Goal: Information Seeking & Learning: Learn about a topic

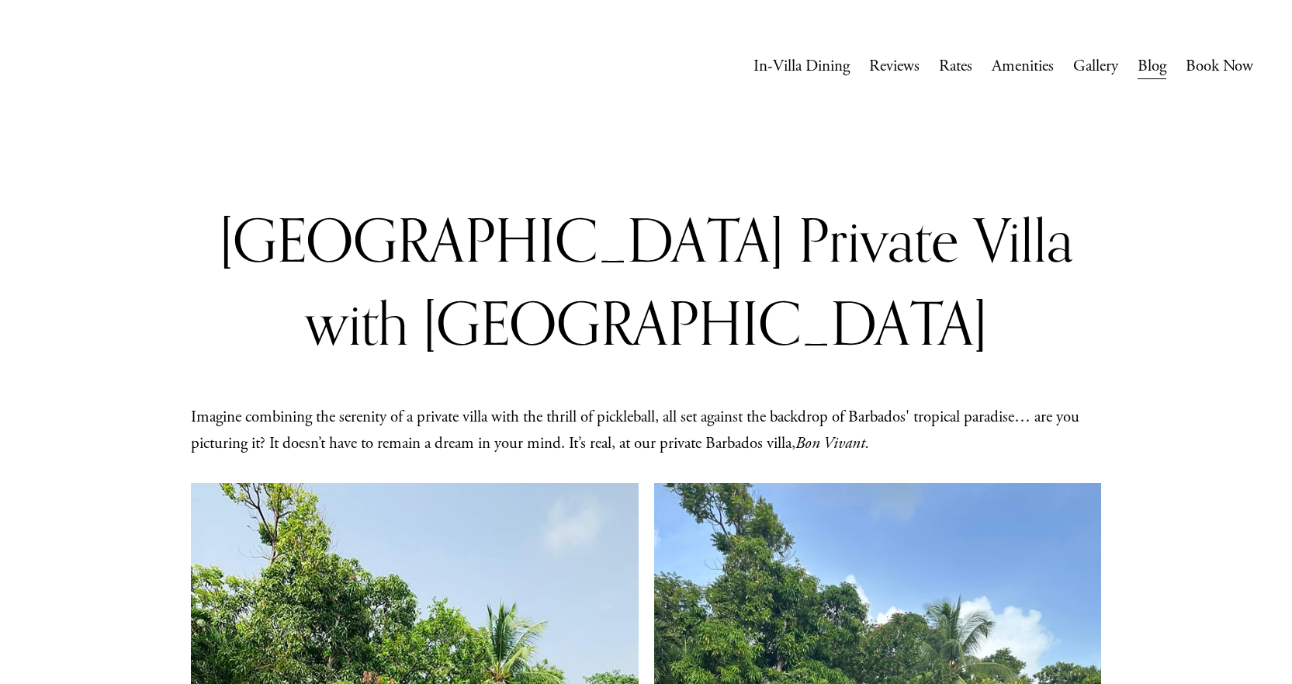
click at [1031, 61] on link "Amenities" at bounding box center [1023, 66] width 62 height 29
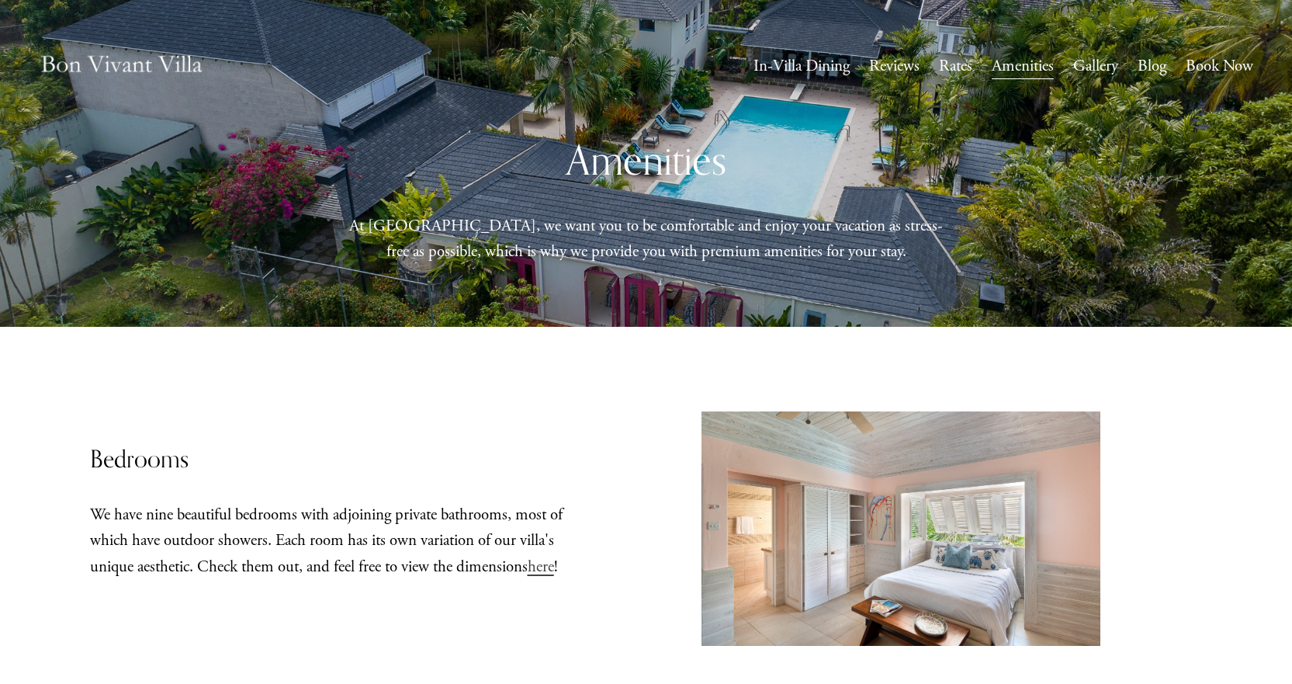
click at [954, 65] on link "Rates" at bounding box center [955, 66] width 33 height 29
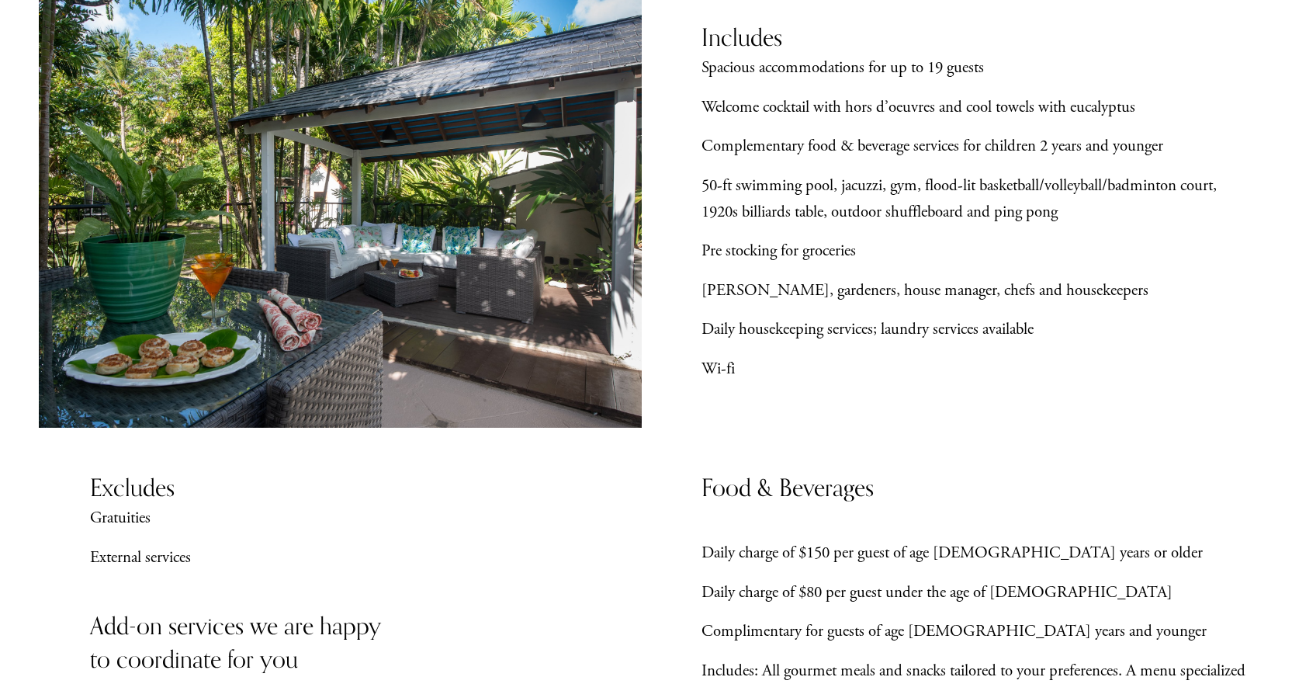
scroll to position [543, 0]
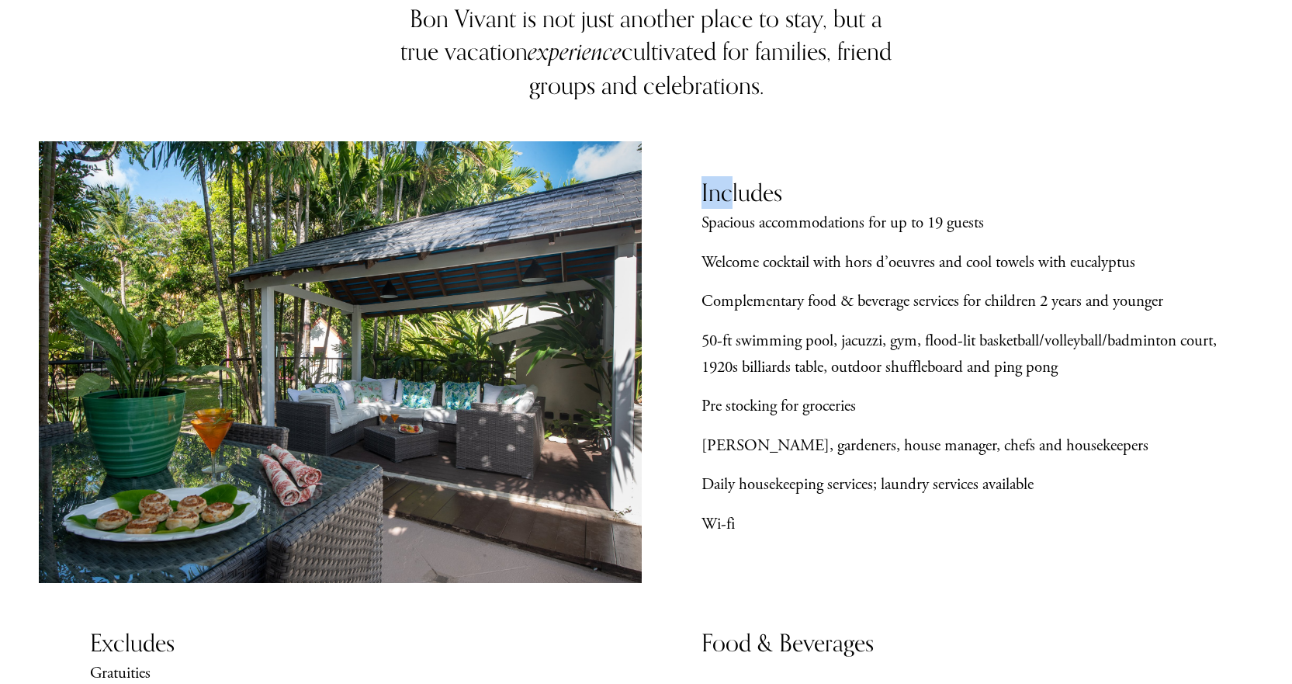
drag, startPoint x: 698, startPoint y: 194, endPoint x: 728, endPoint y: 209, distance: 33.0
click at [728, 209] on div "Bon Vivant is not just another place to stay, but a true vacation experience cu…" at bounding box center [646, 638] width 1292 height 1273
click at [740, 294] on p "Complementary food & beverage services for children 2 years and younger" at bounding box center [978, 302] width 552 height 26
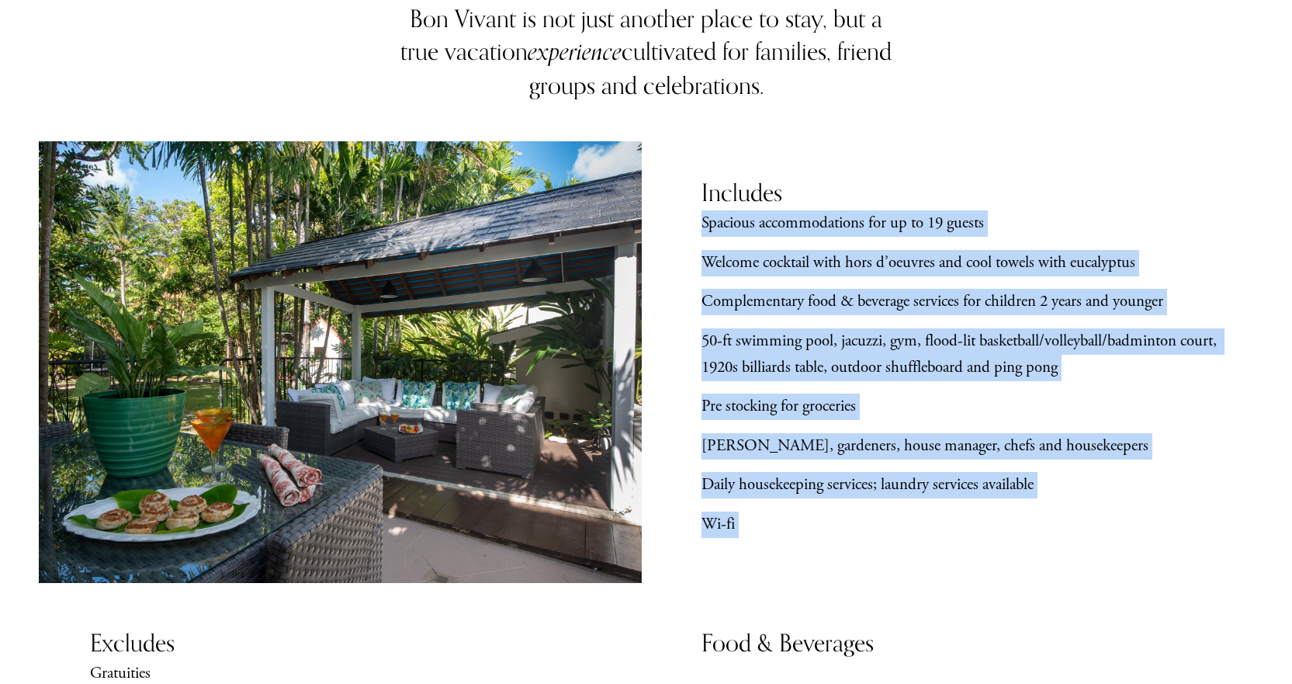
drag, startPoint x: 717, startPoint y: 196, endPoint x: 689, endPoint y: 223, distance: 38.4
click at [689, 223] on div "Bon Vivant is not just another place to stay, but a true vacation experience cu…" at bounding box center [646, 638] width 1292 height 1273
click at [1116, 473] on div "Spacious accommodations for up to 19 guests Welcome cocktail with hors d’oeuvre…" at bounding box center [978, 373] width 552 height 327
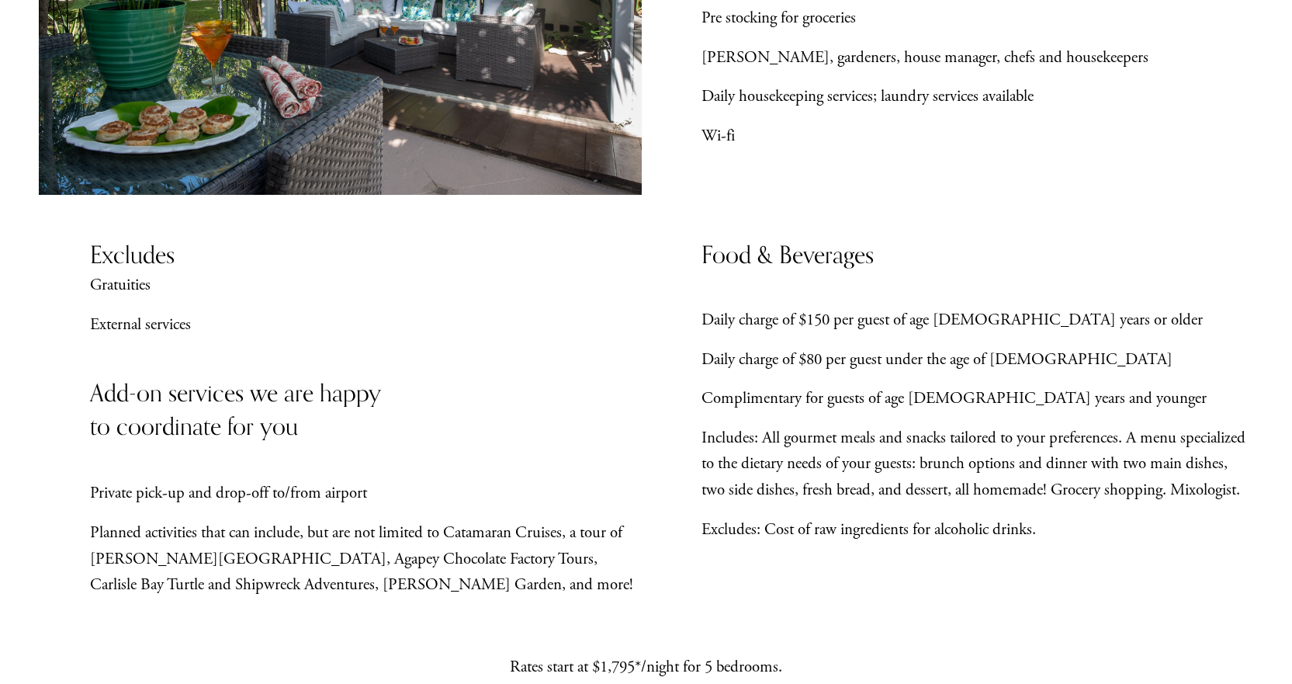
scroll to position [854, 0]
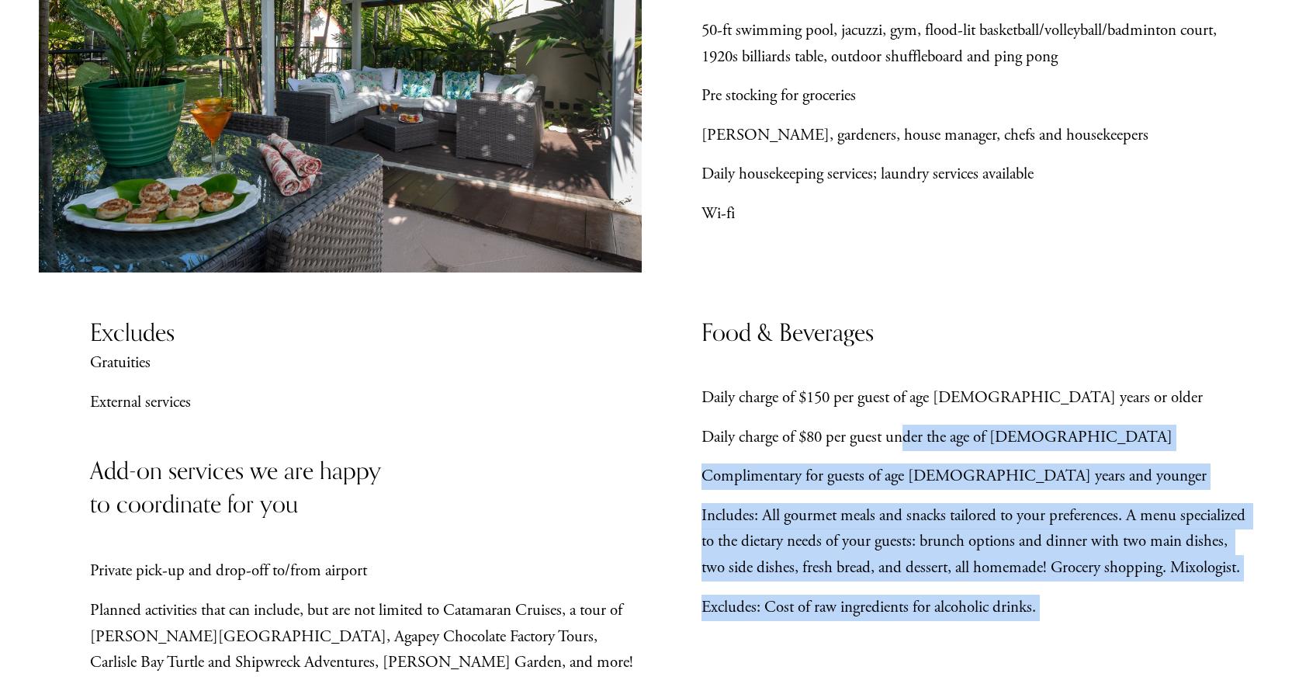
drag, startPoint x: 695, startPoint y: 386, endPoint x: 911, endPoint y: 457, distance: 227.7
click at [911, 457] on div "Bon Vivant is not just another place to stay, but a true vacation experience cu…" at bounding box center [646, 328] width 1292 height 1273
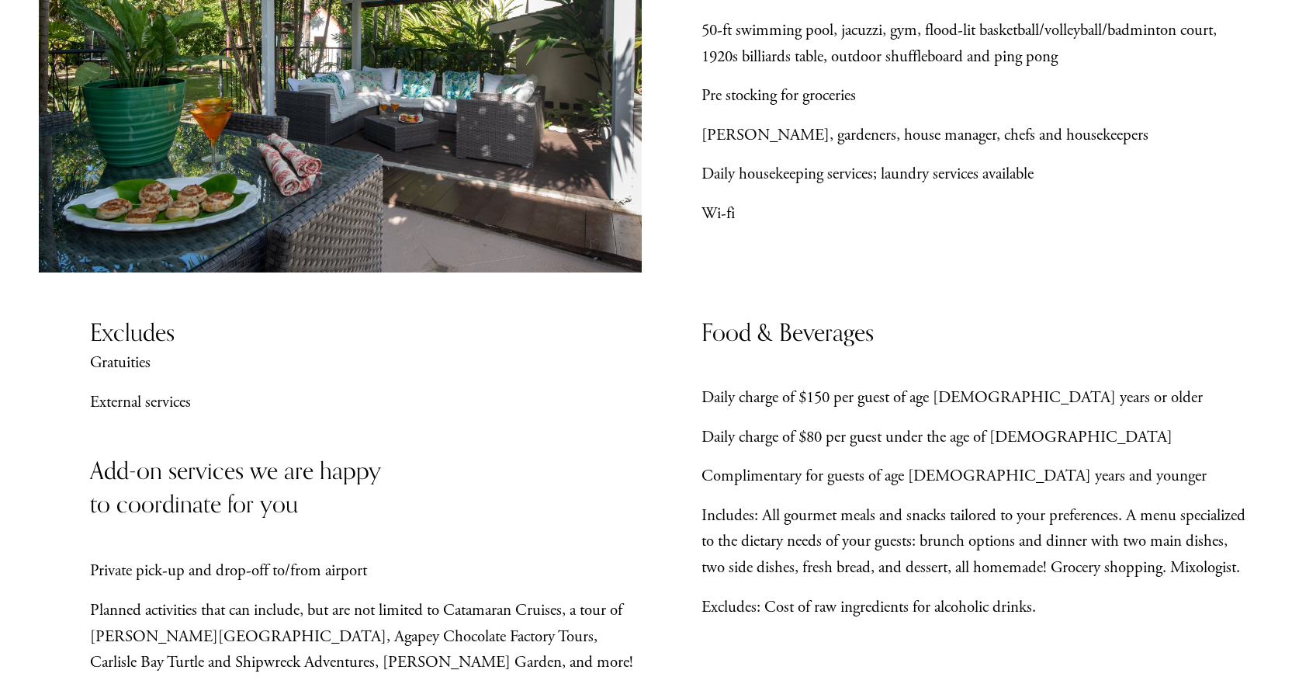
click at [961, 360] on div "Food & Beverages" at bounding box center [850, 346] width 297 height 61
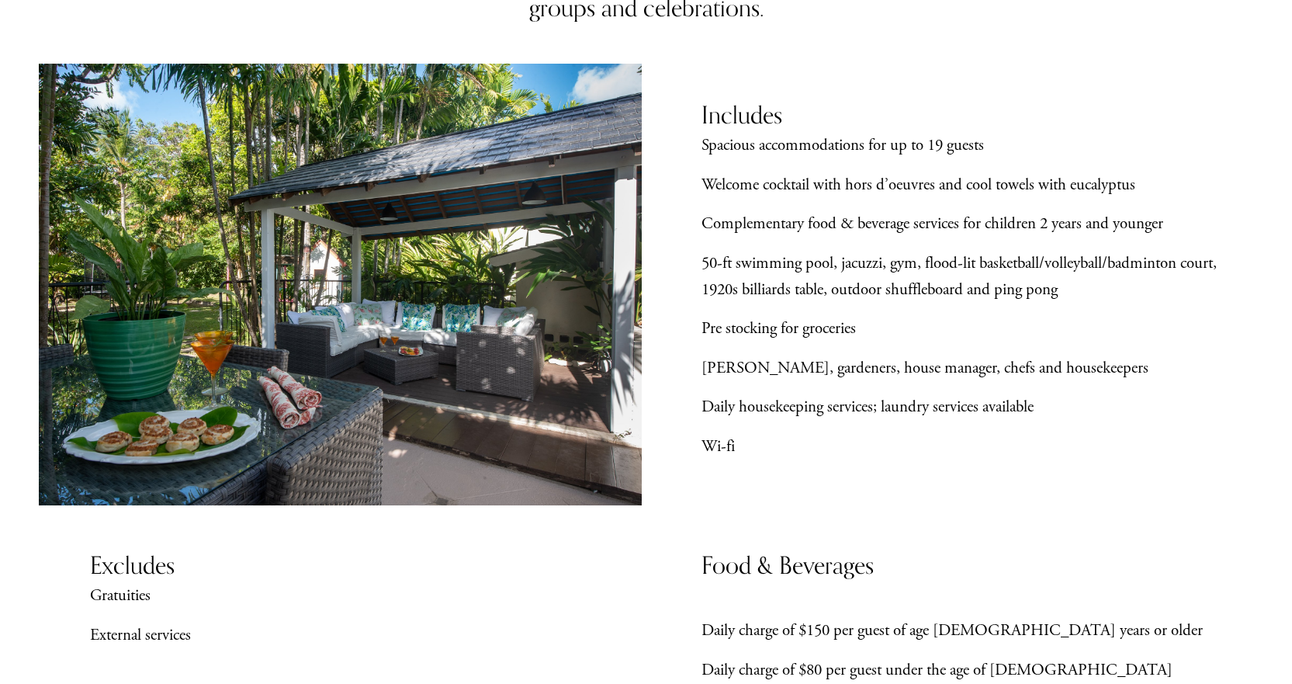
scroll to position [543, 0]
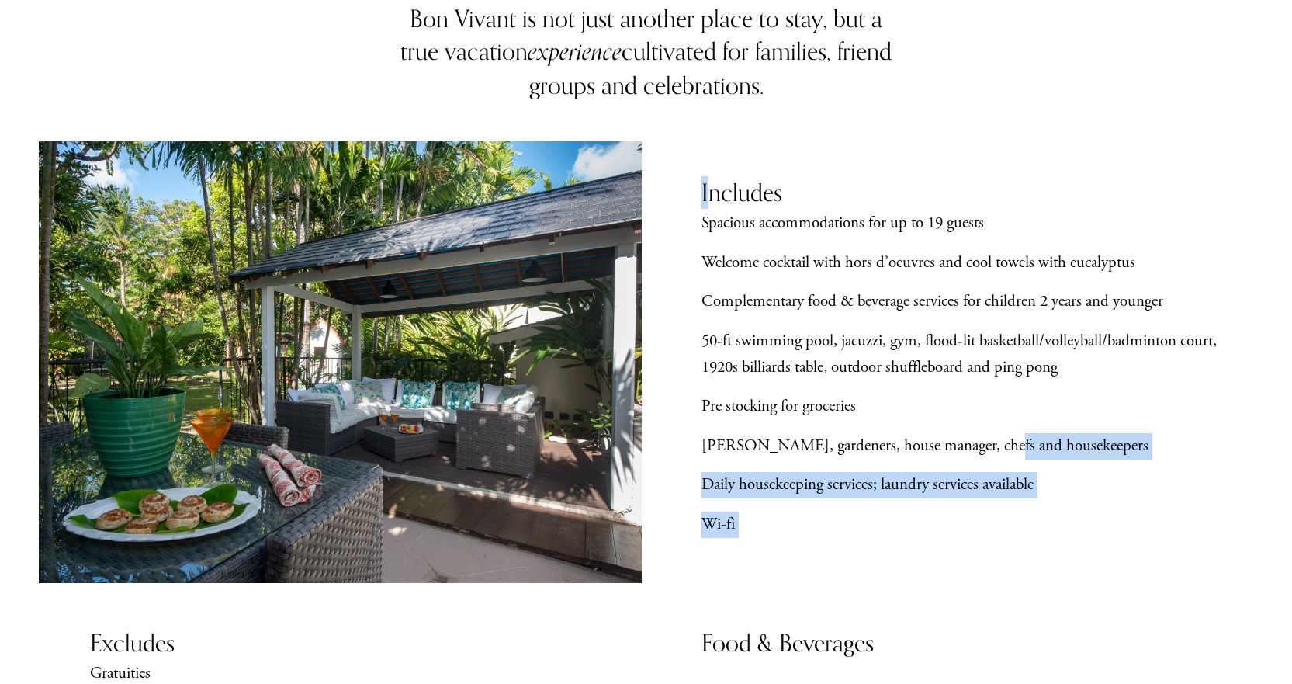
drag, startPoint x: 705, startPoint y: 192, endPoint x: 982, endPoint y: 426, distance: 361.8
click at [982, 426] on div "Bon Vivant is not just another place to stay, but a true vacation experience cu…" at bounding box center [646, 638] width 1292 height 1273
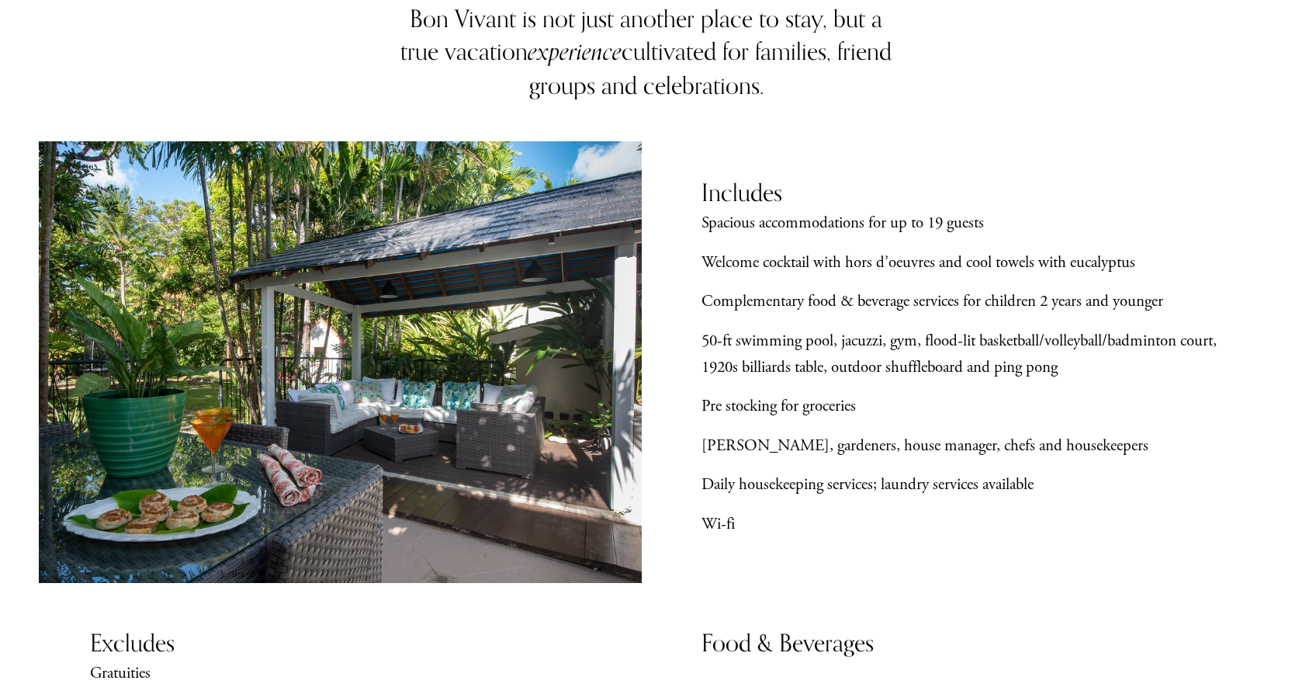
click at [785, 315] on p "Complementary food & beverage services for children 2 years and younger" at bounding box center [978, 302] width 552 height 26
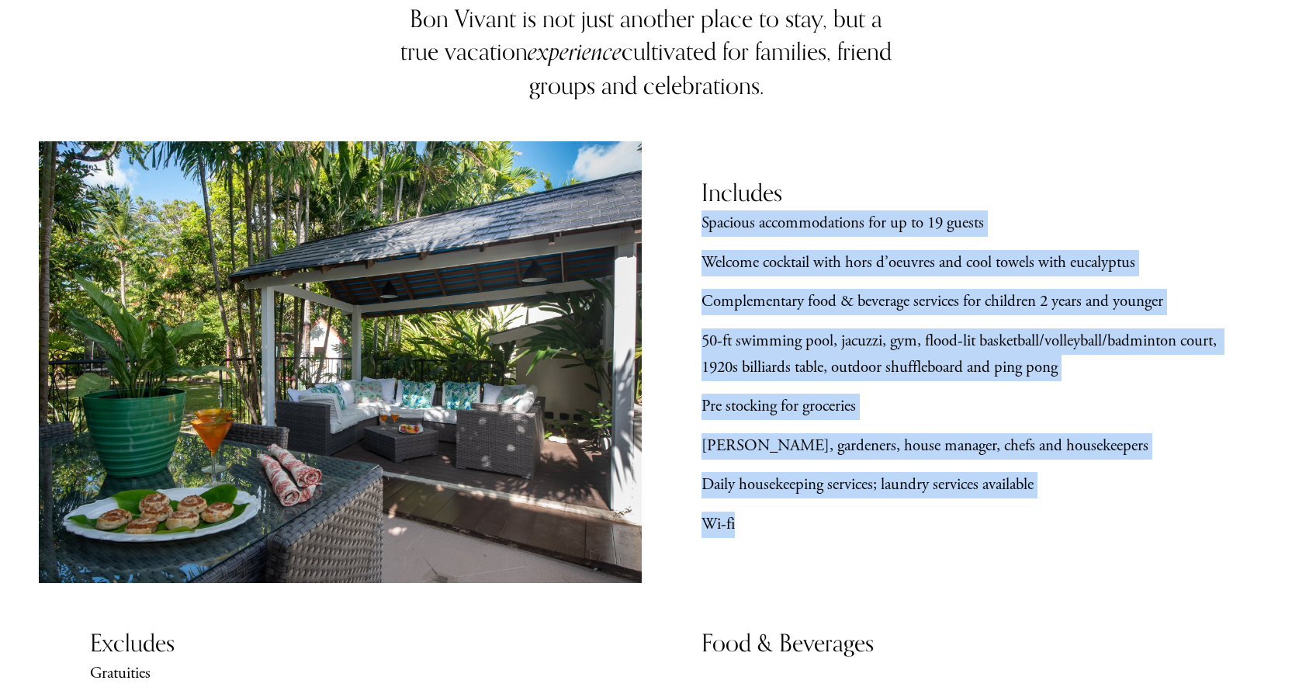
drag, startPoint x: 747, startPoint y: 526, endPoint x: 693, endPoint y: 227, distance: 304.4
click at [693, 227] on div "Bon Vivant is not just another place to stay, but a true vacation experience cu…" at bounding box center [646, 638] width 1292 height 1273
